Goal: Information Seeking & Learning: Check status

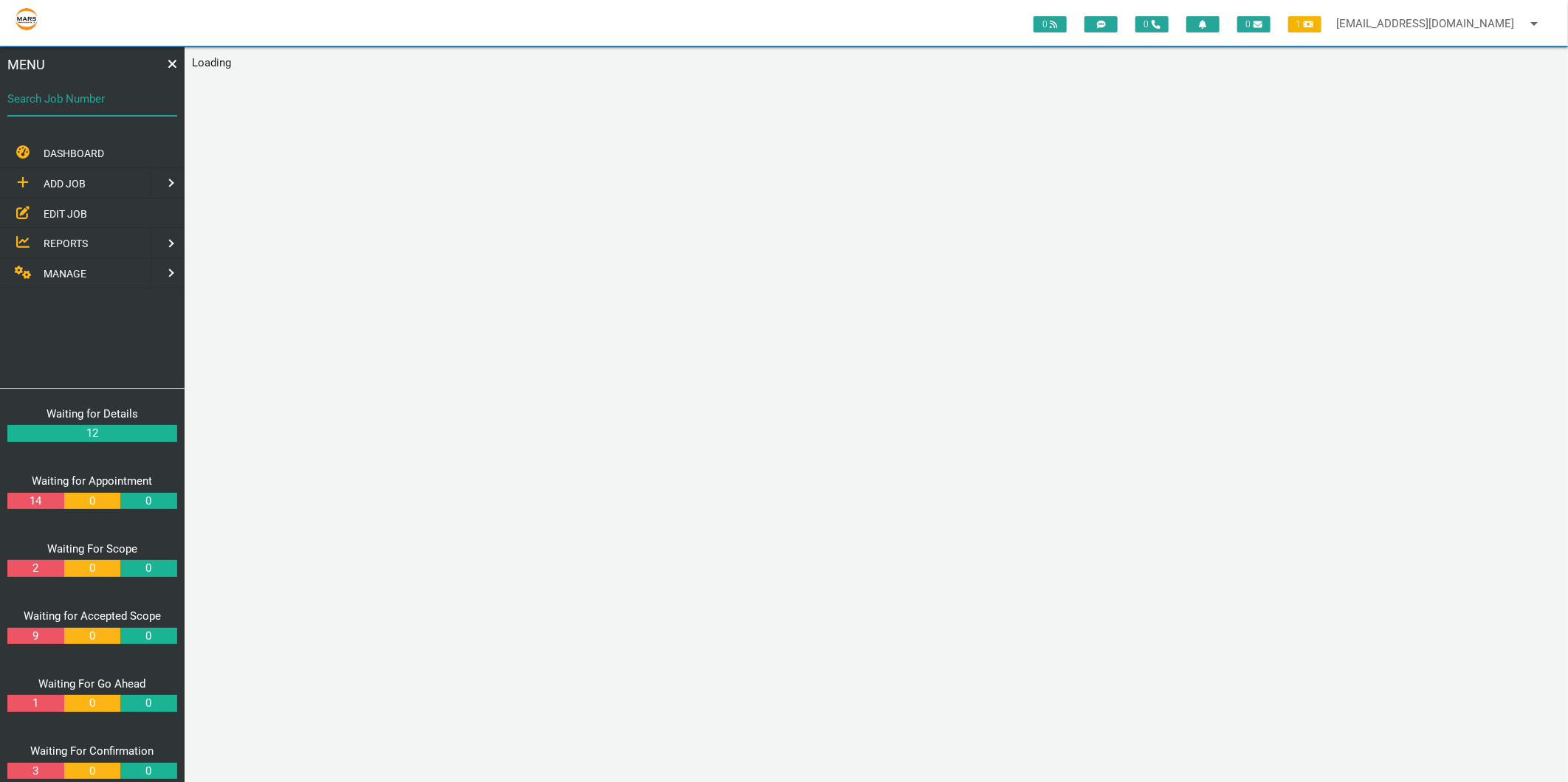
click at [70, 87] on div "Search Job Number" at bounding box center [92, 102] width 170 height 40
type input "1740"
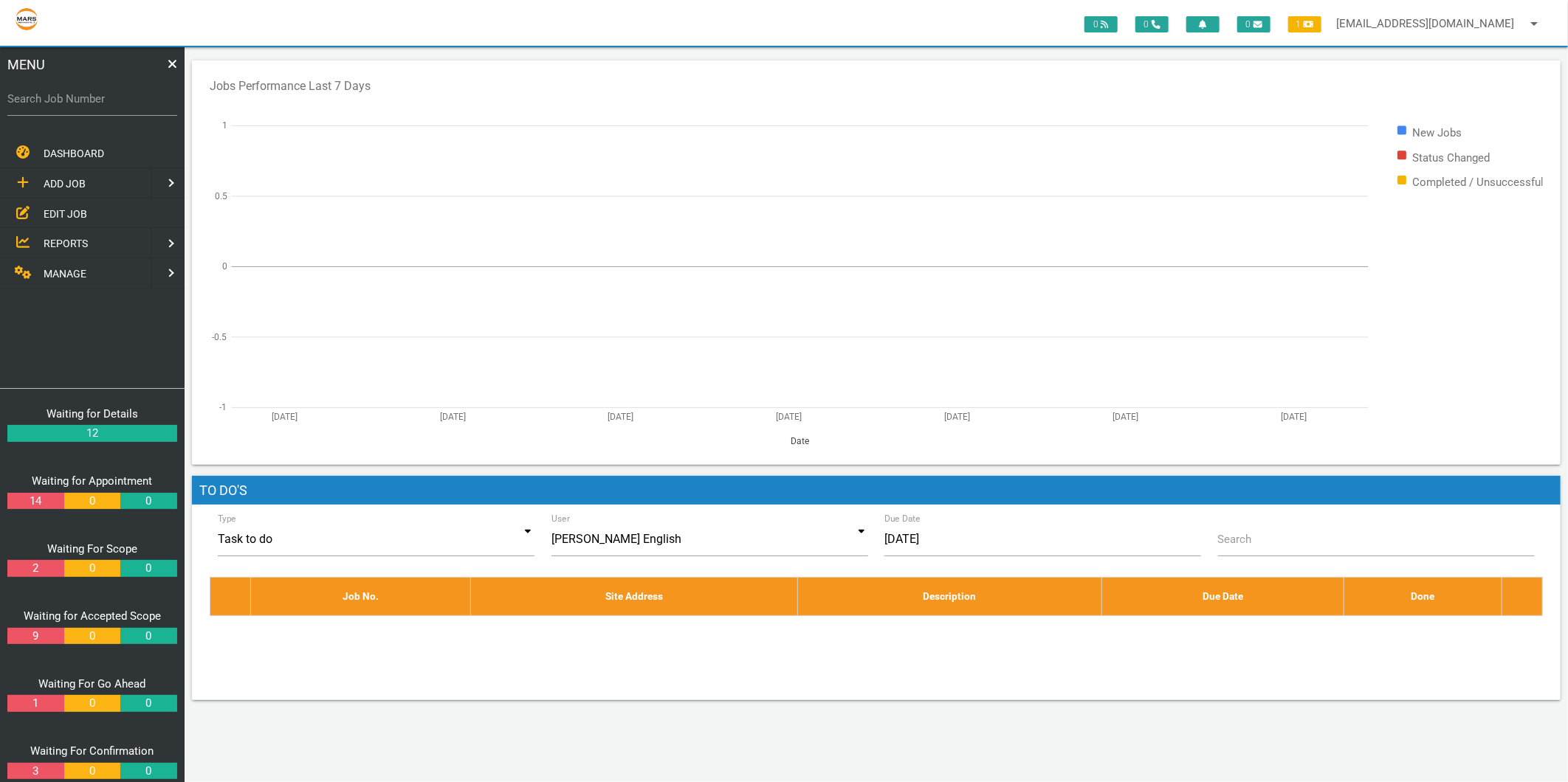
click at [114, 94] on label "Search Job Number" at bounding box center [92, 99] width 170 height 17
click at [114, 94] on input "Search Job Number" at bounding box center [92, 99] width 170 height 34
type input "1740"
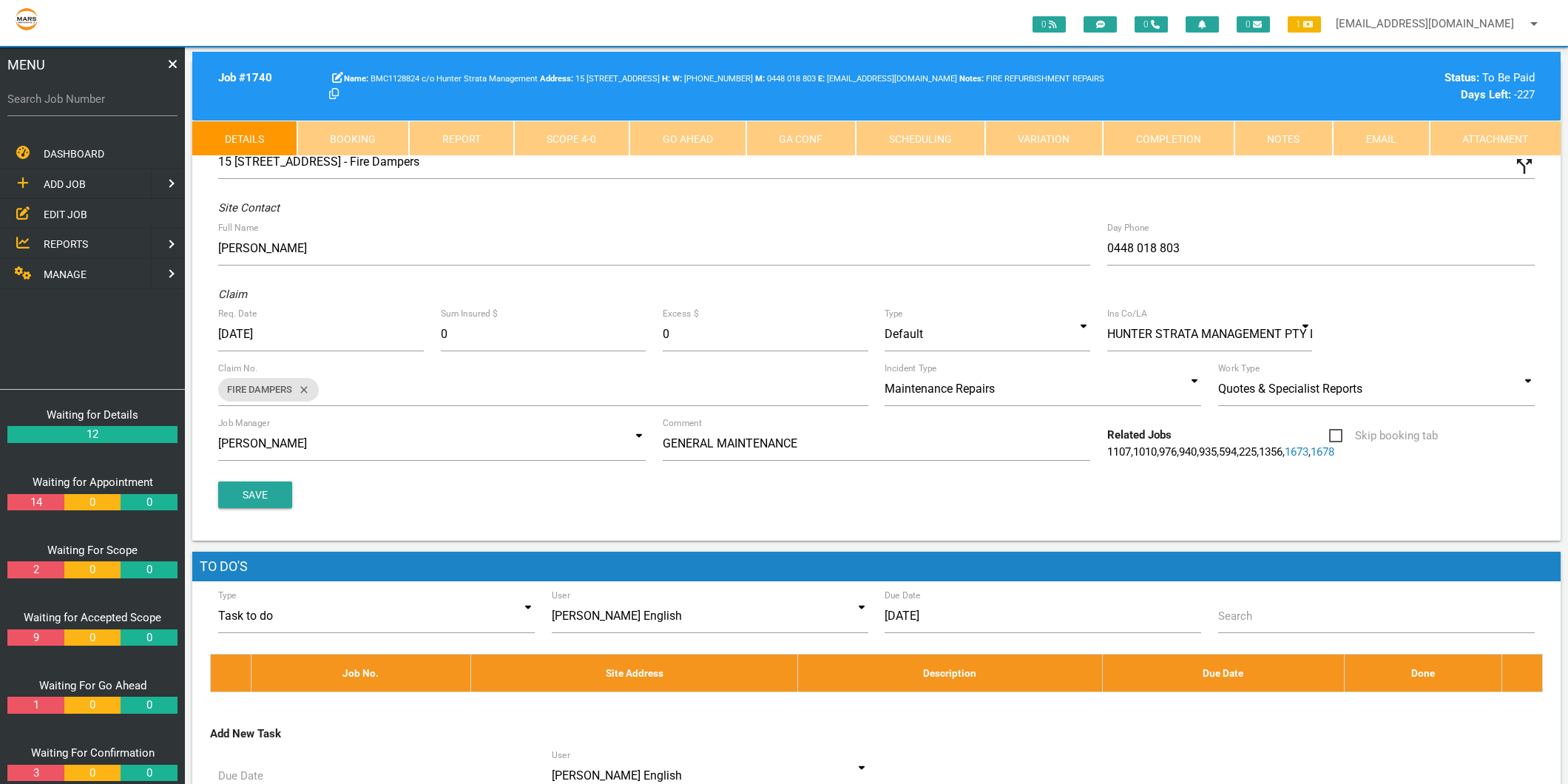
click at [1196, 144] on link "Completion" at bounding box center [1168, 138] width 132 height 35
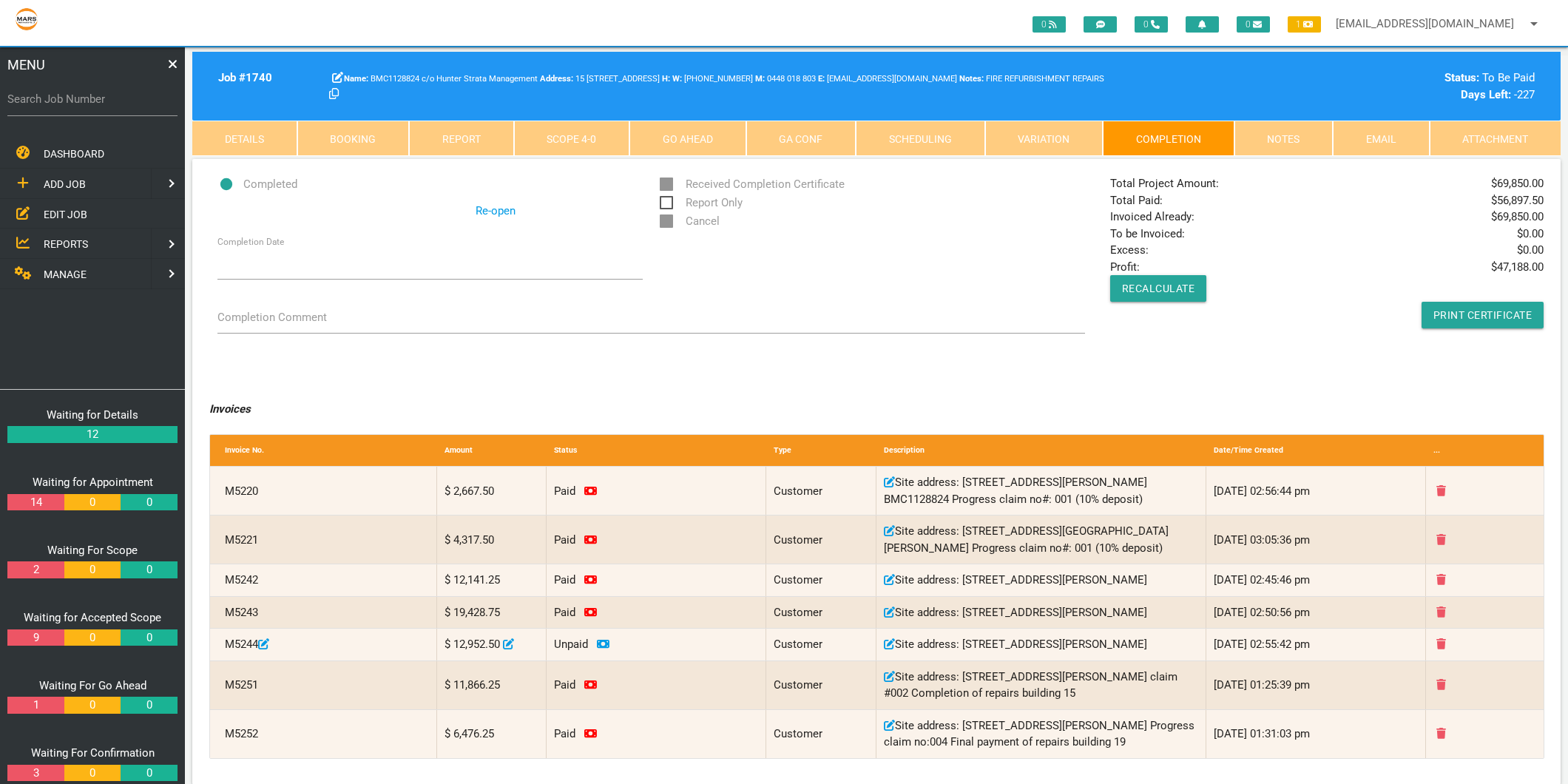
click at [74, 100] on label "Search Job Number" at bounding box center [93, 100] width 170 height 17
click at [74, 100] on input "Search Job Number" at bounding box center [93, 99] width 170 height 34
type input "1356"
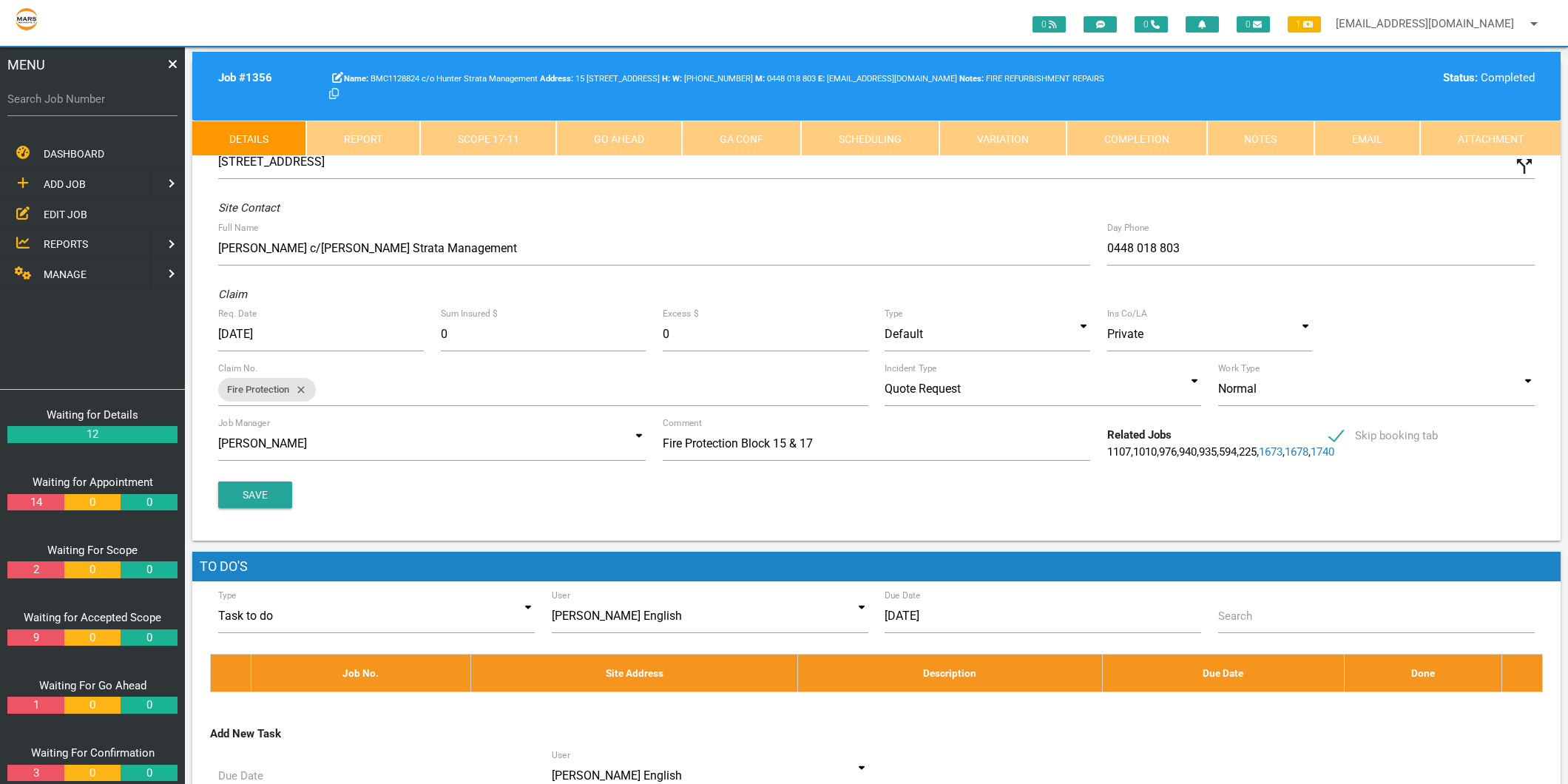
click at [1111, 109] on div "Job # 1356 BMC1128824 c/o Hunter Strata Management 15 17/19 Honeysuckle Dr, New…" at bounding box center [876, 87] width 1368 height 69
click at [1114, 131] on link "Completion" at bounding box center [1137, 138] width 141 height 35
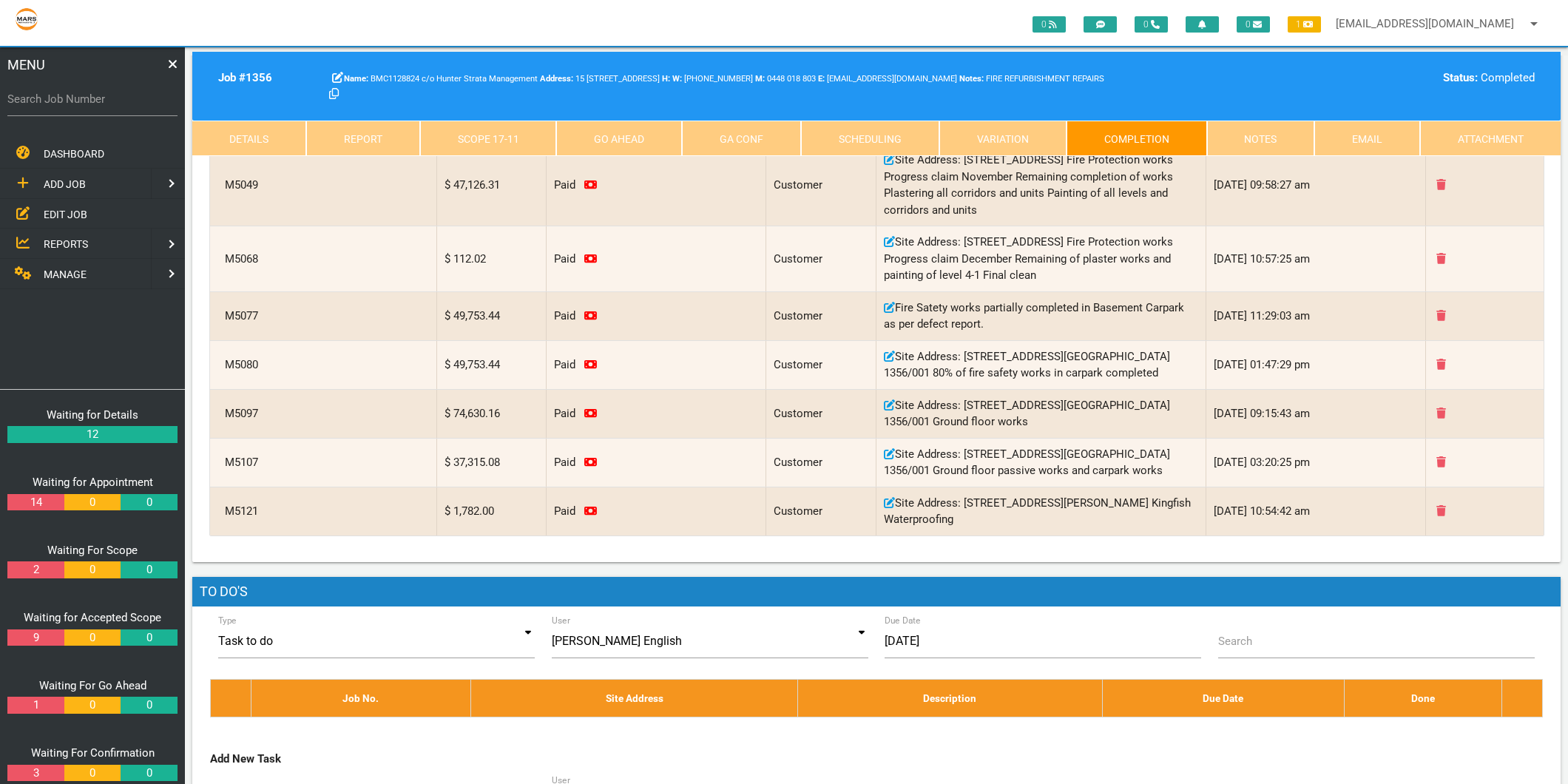
scroll to position [1726, 0]
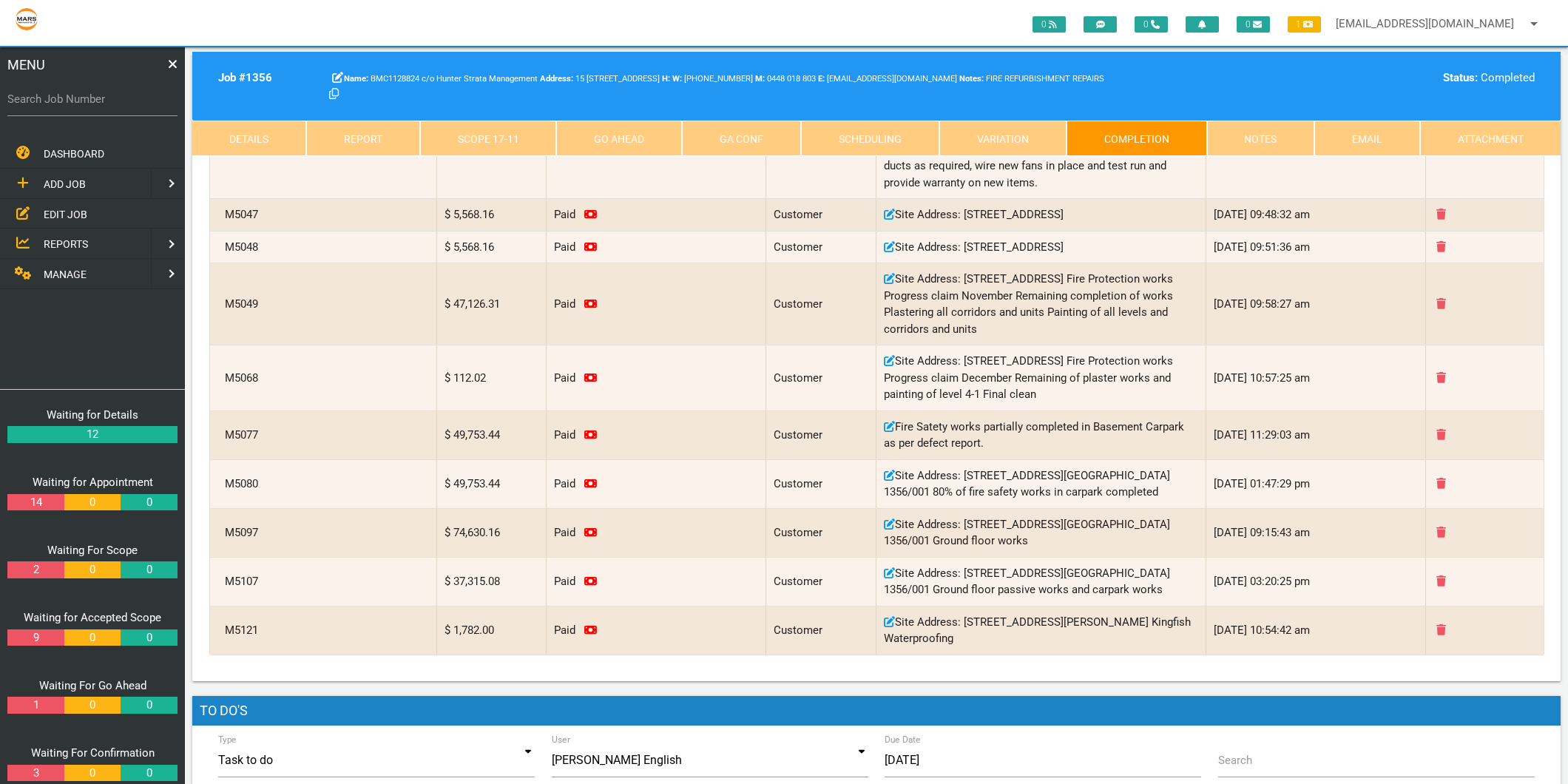
click at [95, 98] on label "Search Job Number" at bounding box center [93, 100] width 170 height 17
click at [95, 98] on input "Search Job Number" at bounding box center [93, 99] width 170 height 34
type input "1750"
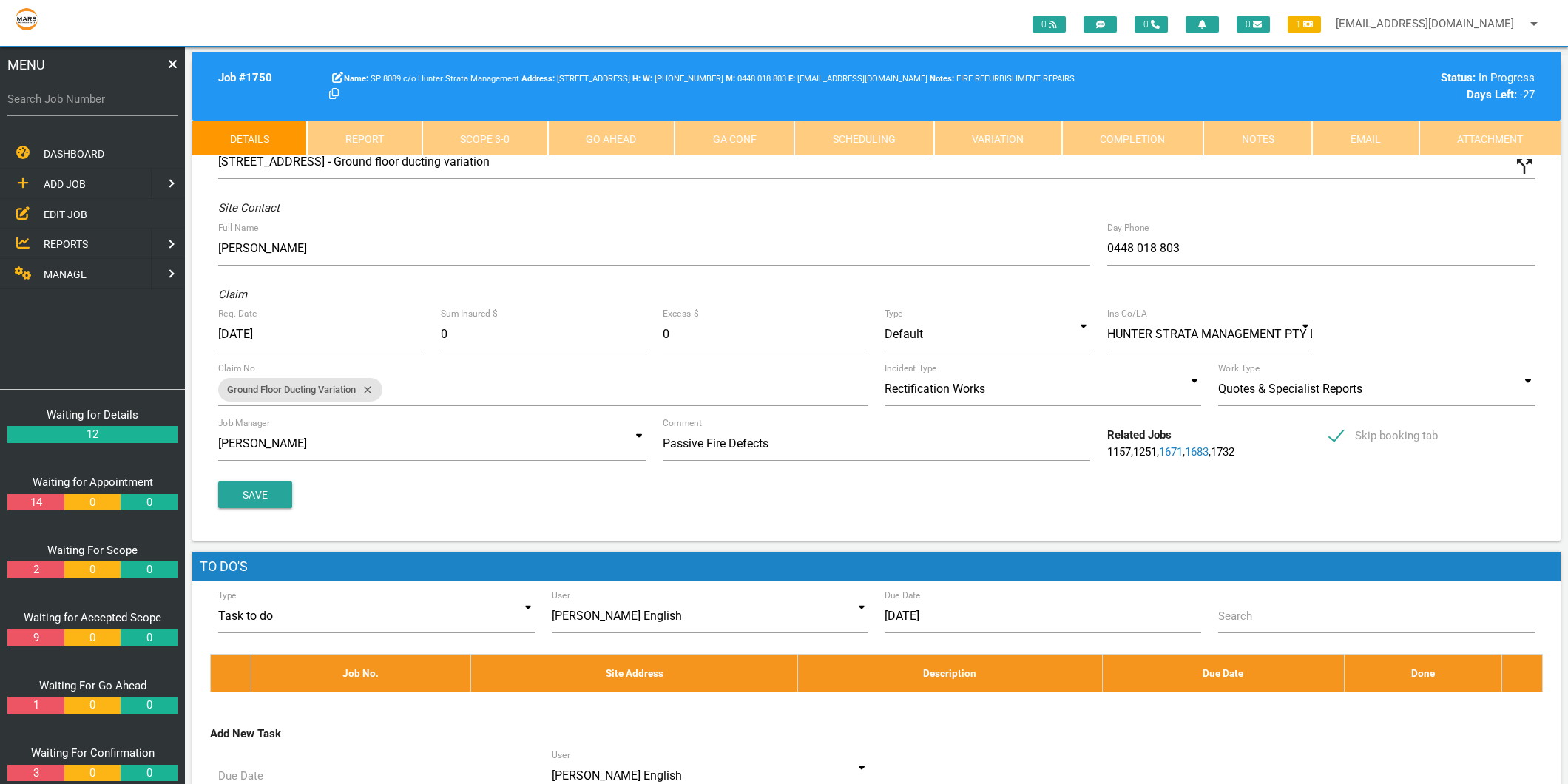
click at [1125, 145] on link "Completion" at bounding box center [1132, 138] width 142 height 35
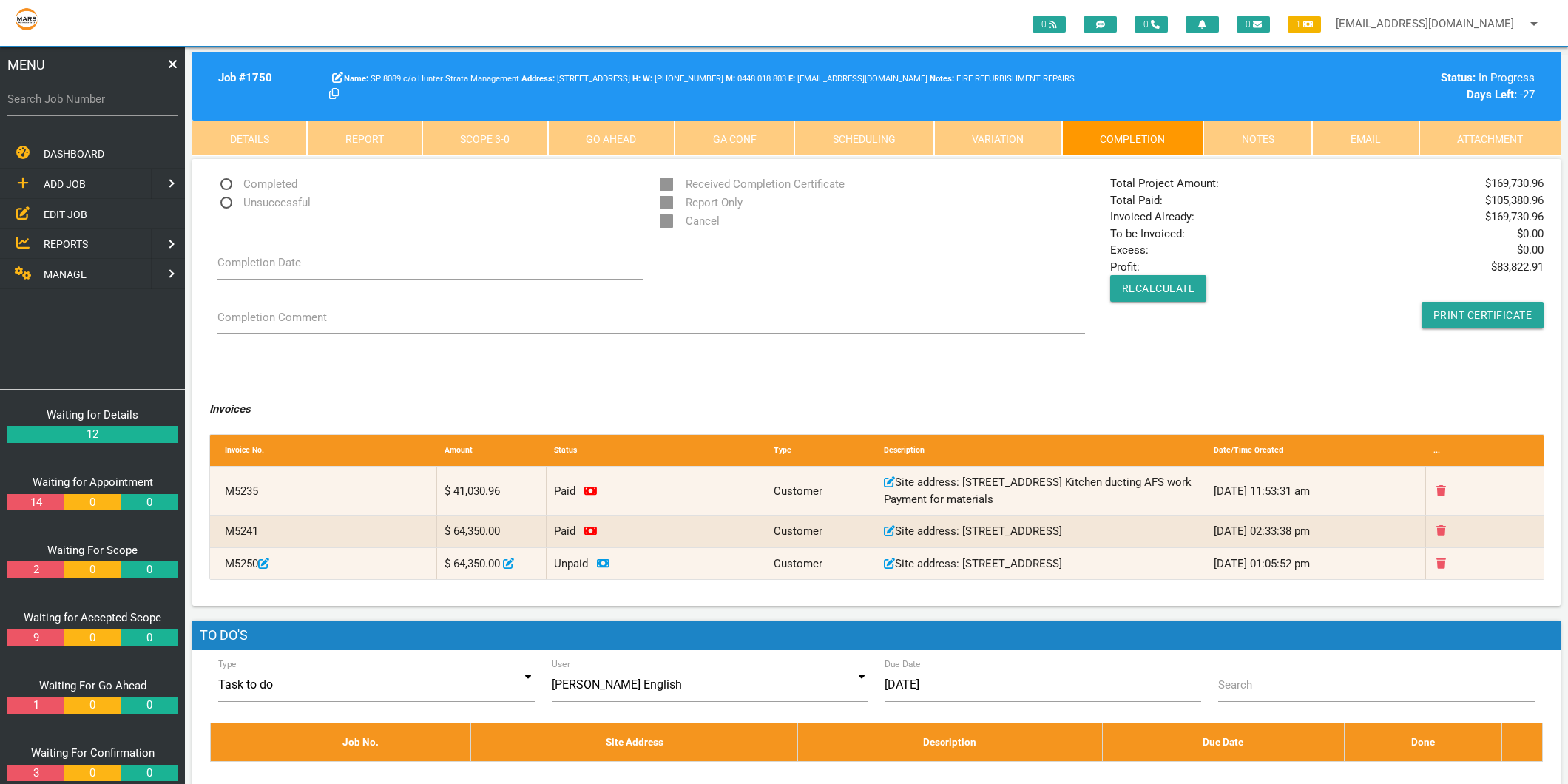
click at [106, 94] on label "Search Job Number" at bounding box center [93, 100] width 170 height 17
click at [106, 94] on input "Search Job Number" at bounding box center [93, 99] width 170 height 34
type input "1794"
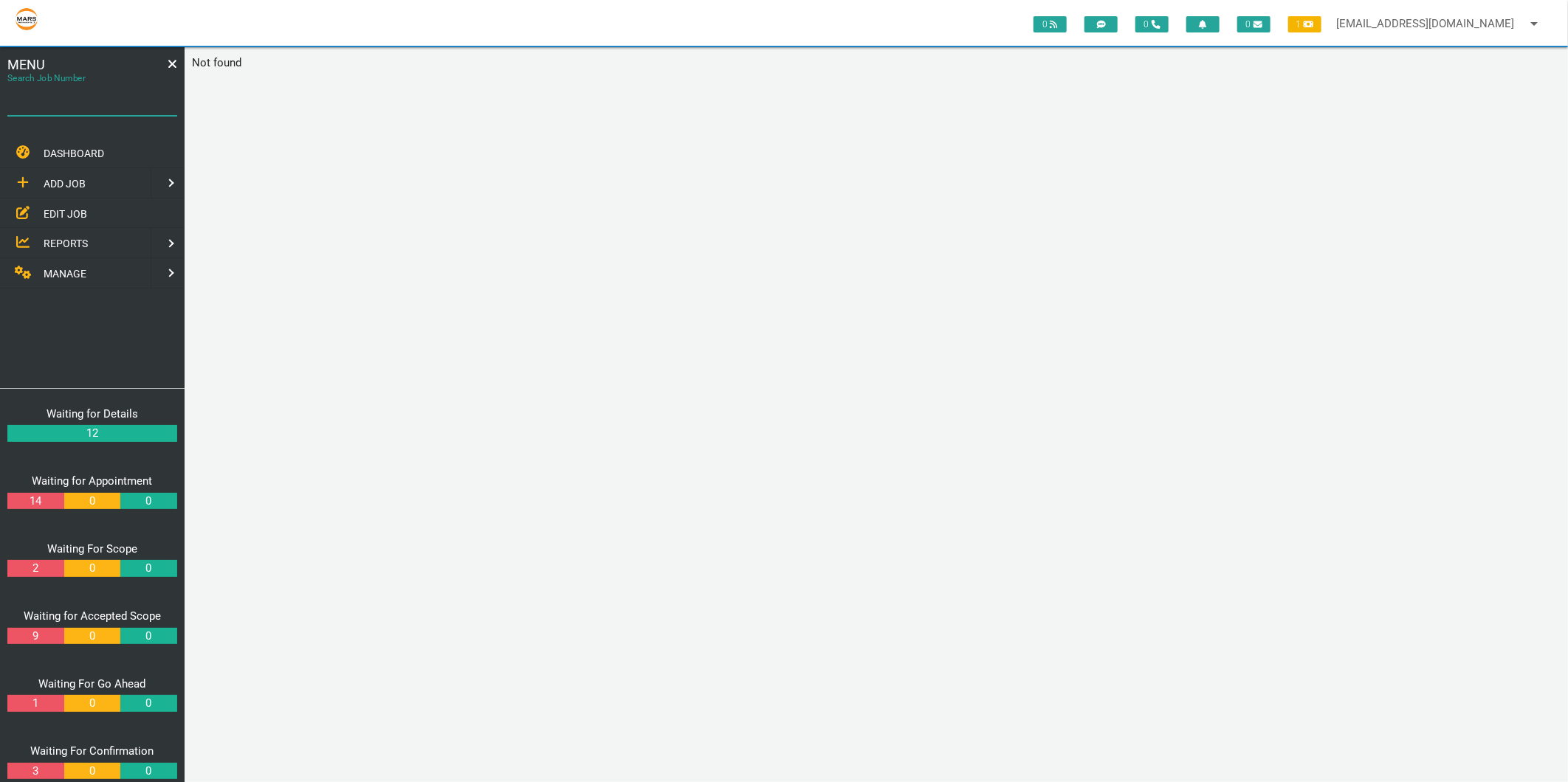
click at [101, 86] on div "Search Job Number" at bounding box center [92, 102] width 170 height 40
type input "1749"
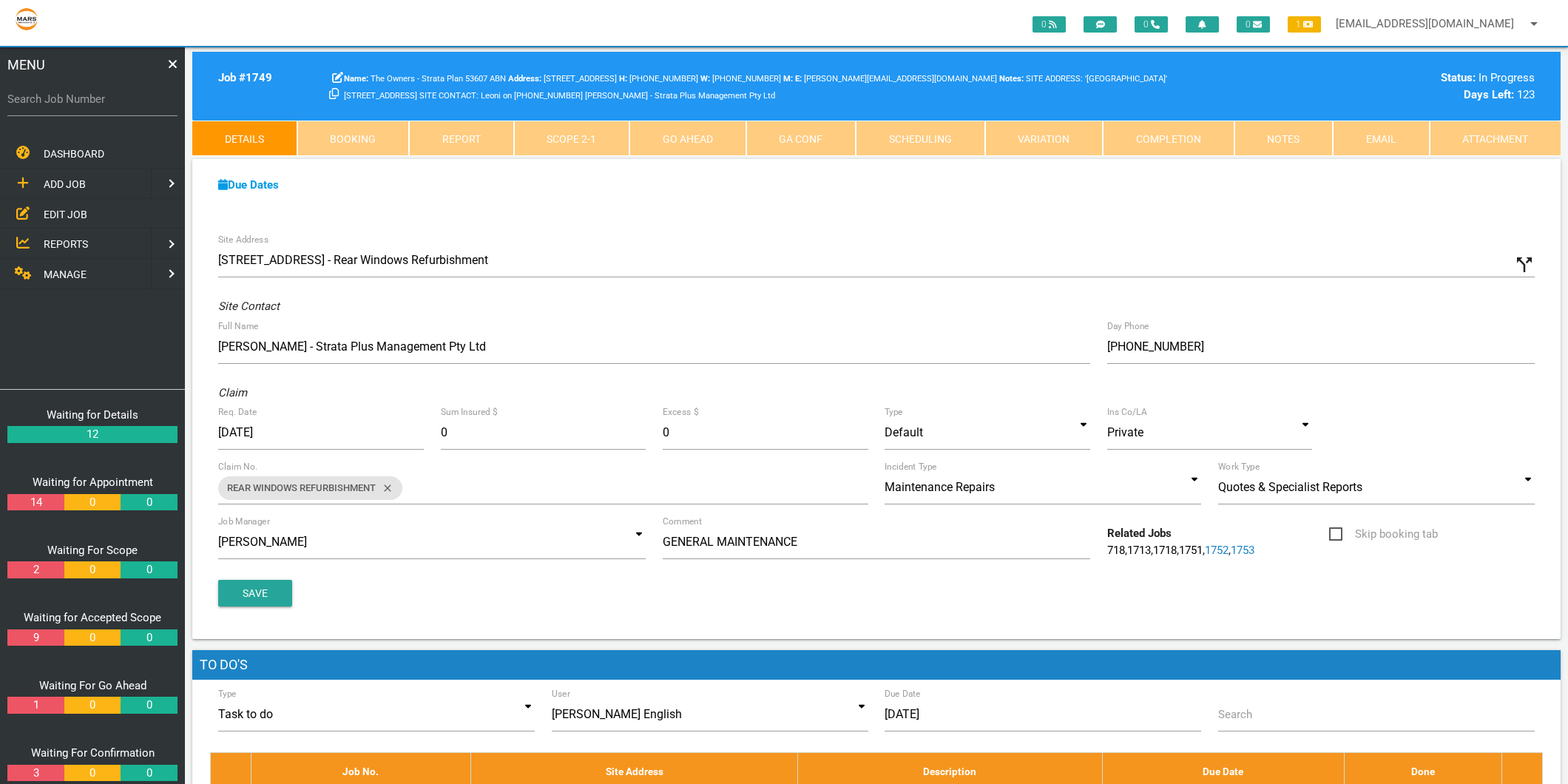
click at [105, 105] on label "Search Job Number" at bounding box center [93, 100] width 170 height 17
click at [105, 105] on input "Search Job Number" at bounding box center [93, 99] width 170 height 34
type input "1759"
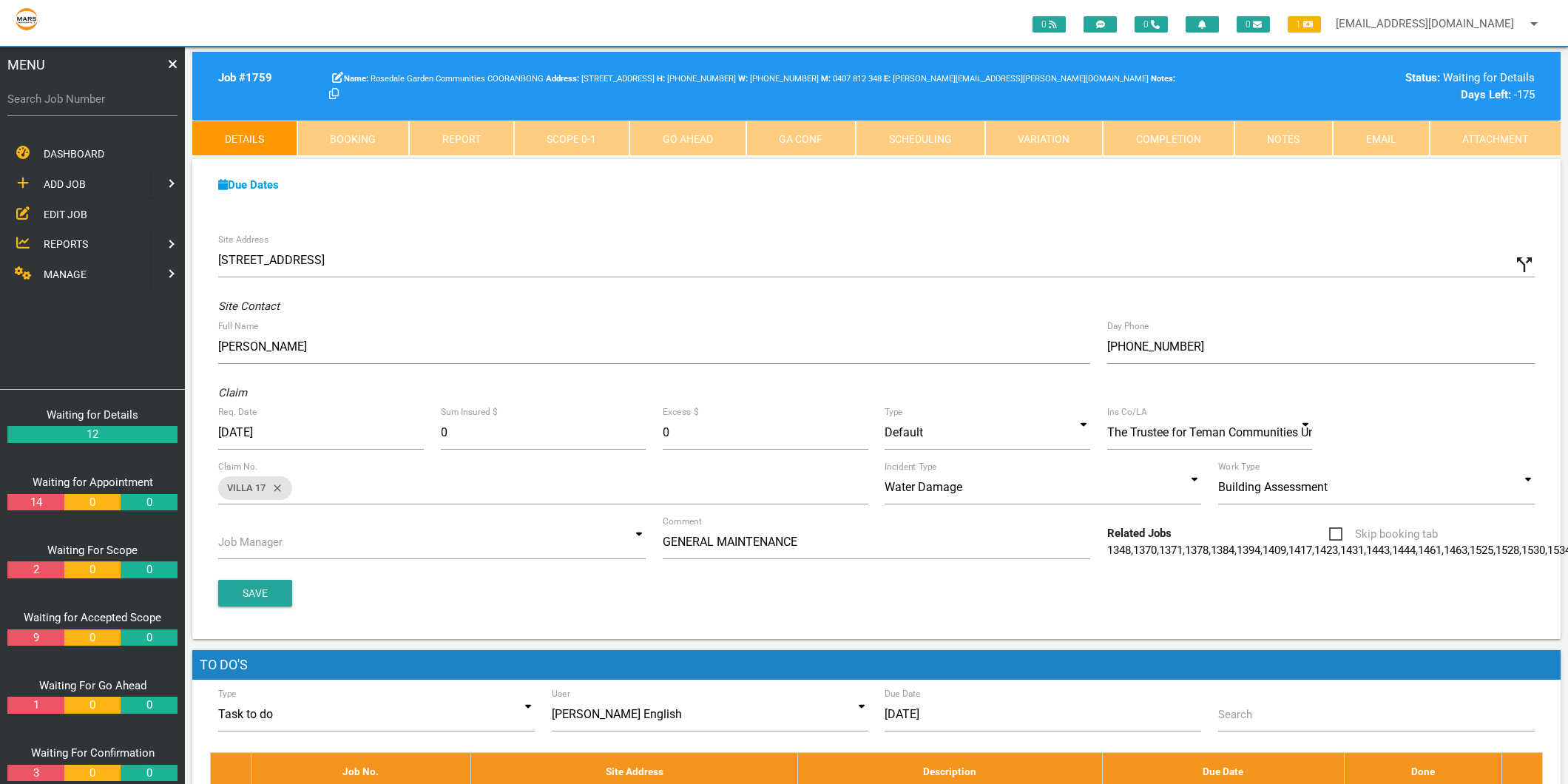
click at [1305, 136] on link "Notes" at bounding box center [1283, 138] width 99 height 35
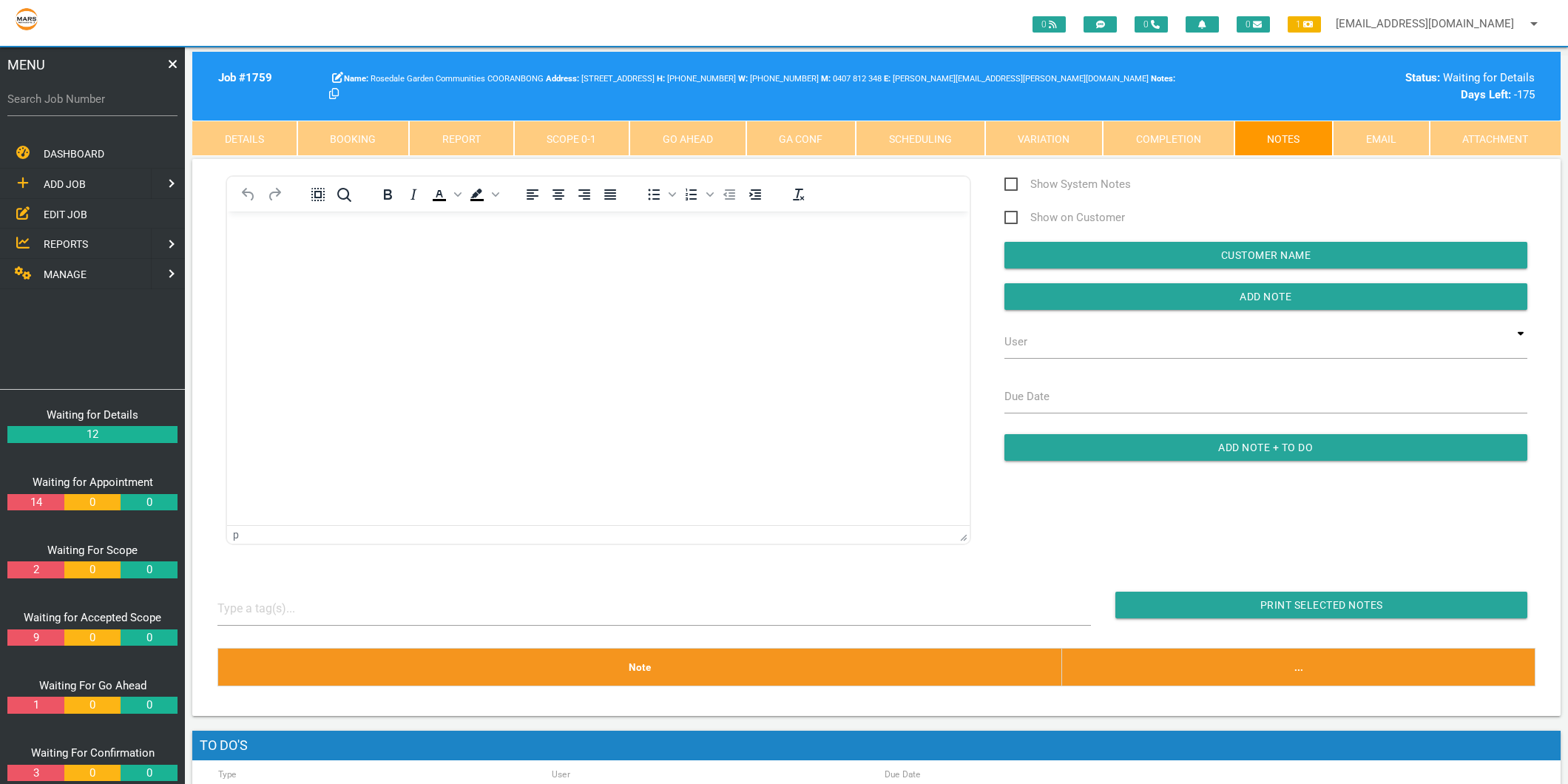
click at [1234, 120] on link "Notes" at bounding box center [1283, 138] width 99 height 35
